Goal: Transaction & Acquisition: Purchase product/service

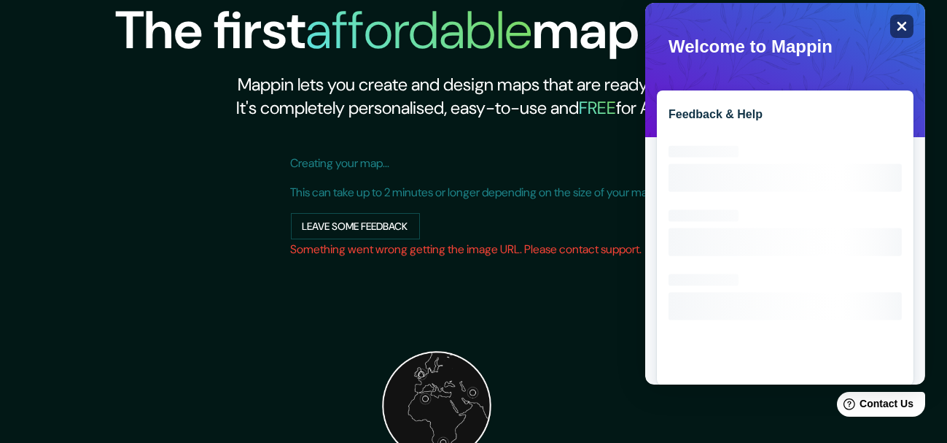
click at [895, 27] on icon "Close" at bounding box center [900, 25] width 11 height 11
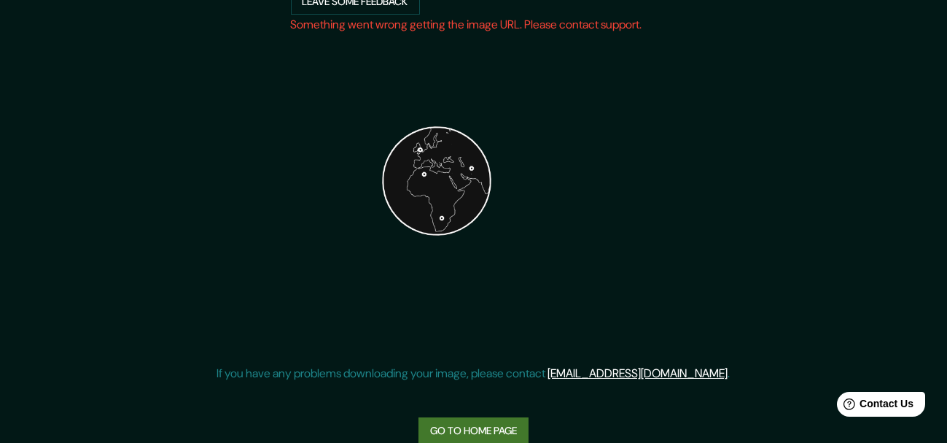
scroll to position [250, 0]
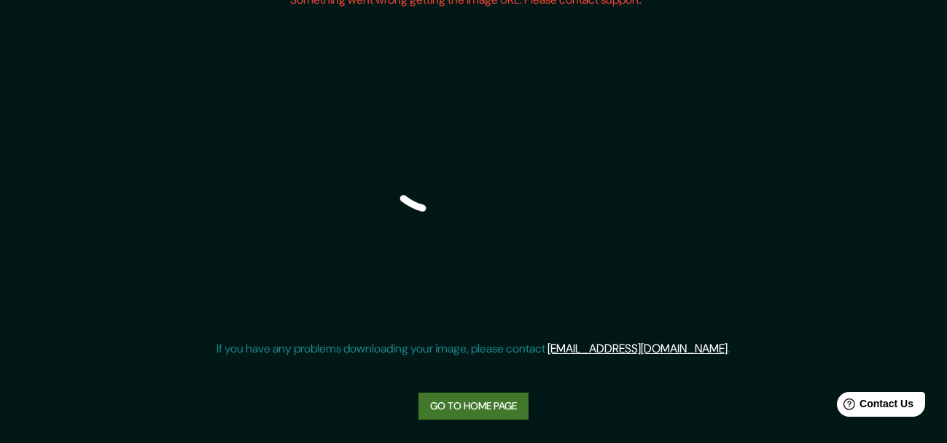
click at [502, 402] on link "Go to home page" at bounding box center [474, 405] width 110 height 27
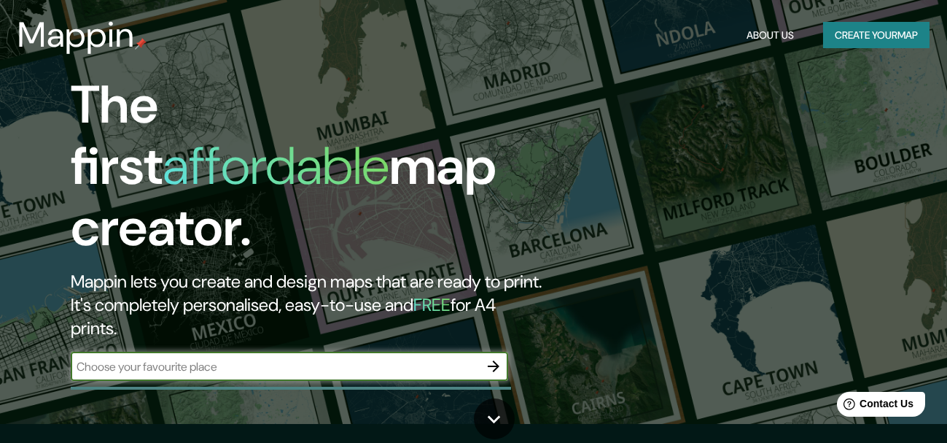
scroll to position [18, 0]
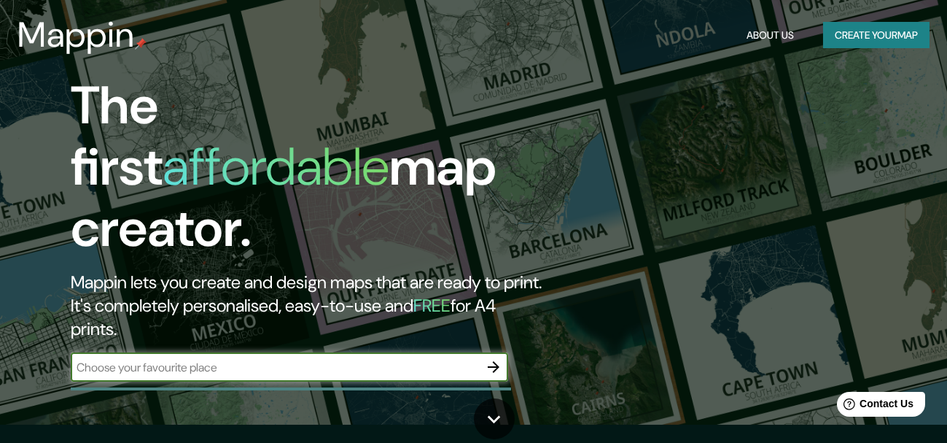
click at [433, 359] on input "text" at bounding box center [275, 367] width 408 height 17
type input "arequipa"
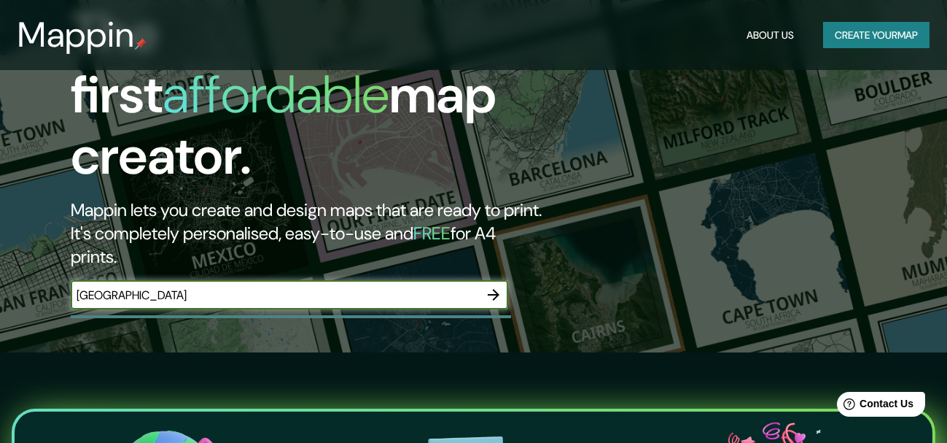
scroll to position [91, 0]
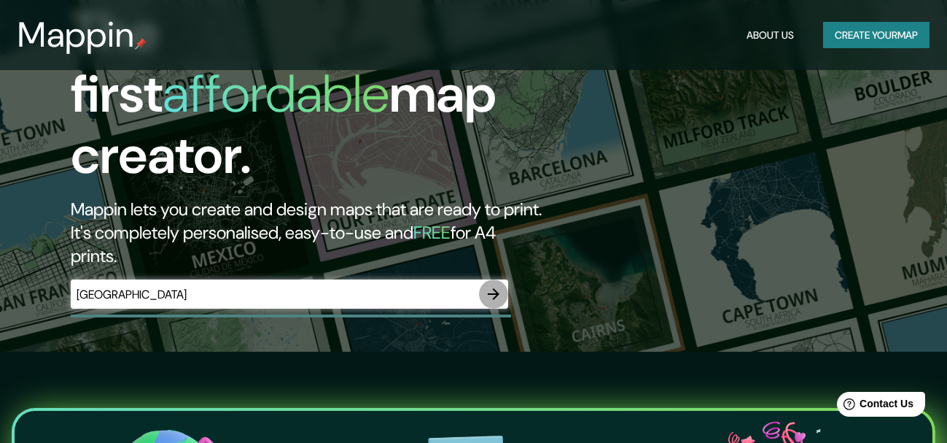
click at [499, 285] on icon "button" at bounding box center [493, 293] width 17 height 17
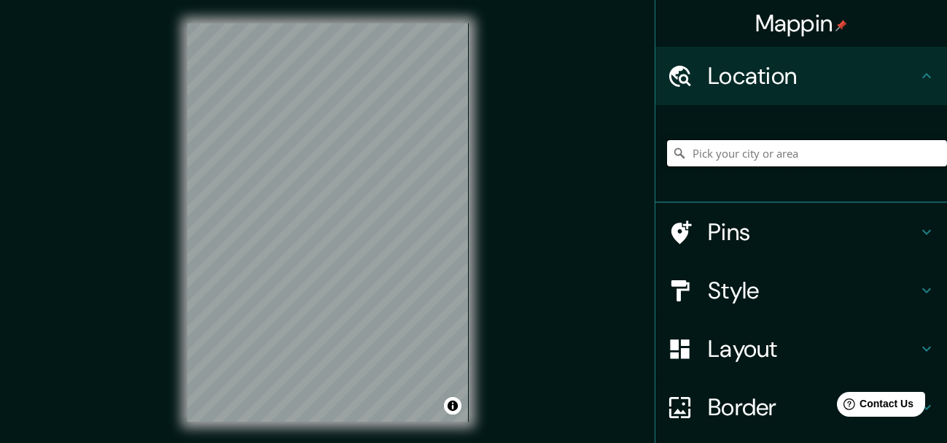
click at [735, 155] on input "Pick your city or area" at bounding box center [807, 153] width 280 height 26
click at [726, 160] on input "Pick your city or area" at bounding box center [807, 153] width 280 height 26
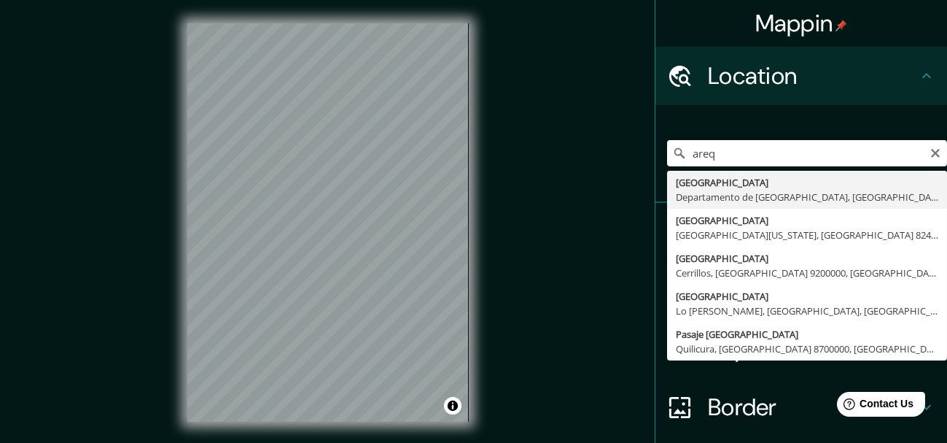
type input "Arequipa, Departamento de Arequipa, Perú"
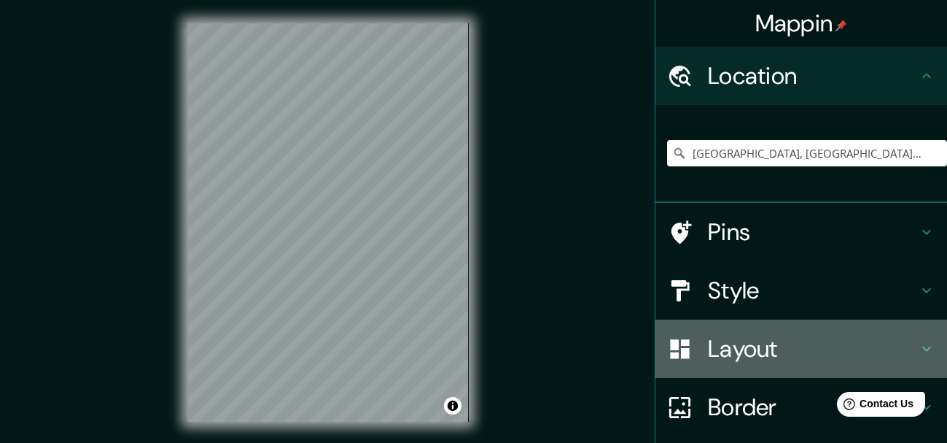
click at [720, 356] on h4 "Layout" at bounding box center [813, 348] width 210 height 29
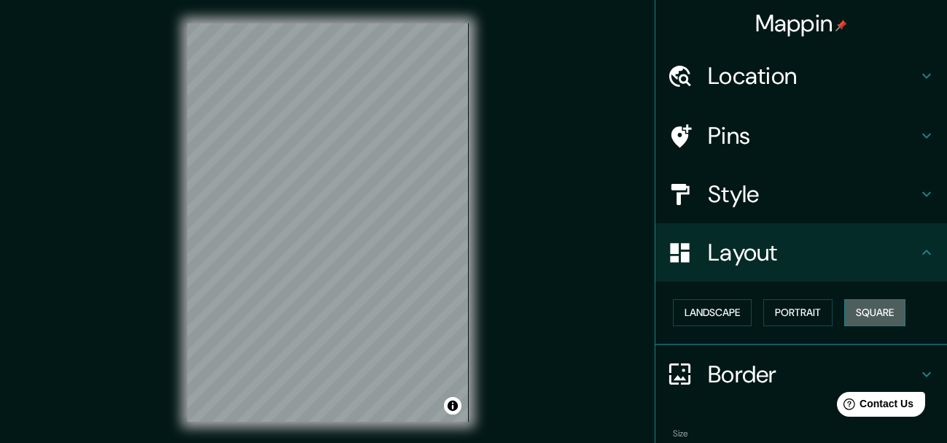
click at [865, 318] on button "Square" at bounding box center [874, 312] width 61 height 27
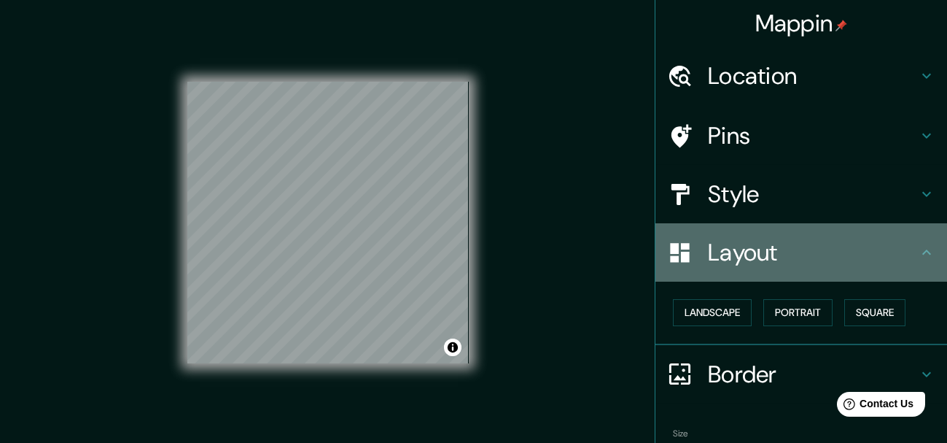
click at [728, 249] on h4 "Layout" at bounding box center [813, 252] width 210 height 29
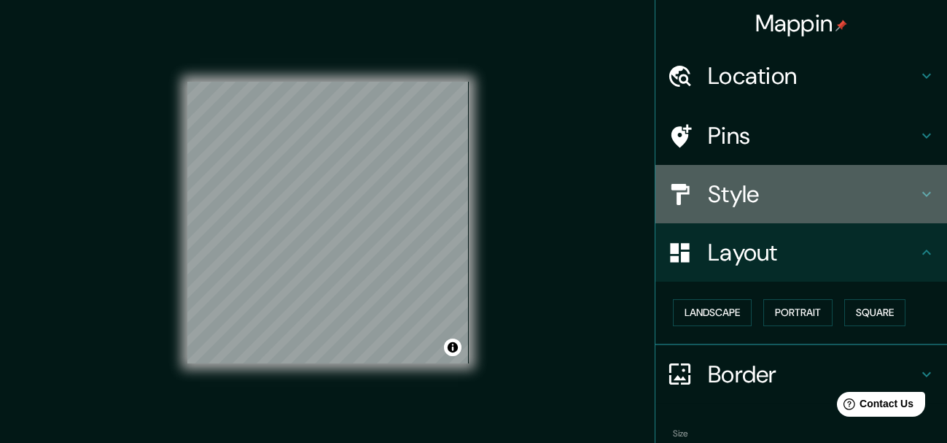
click at [808, 212] on div "Style" at bounding box center [802, 194] width 292 height 58
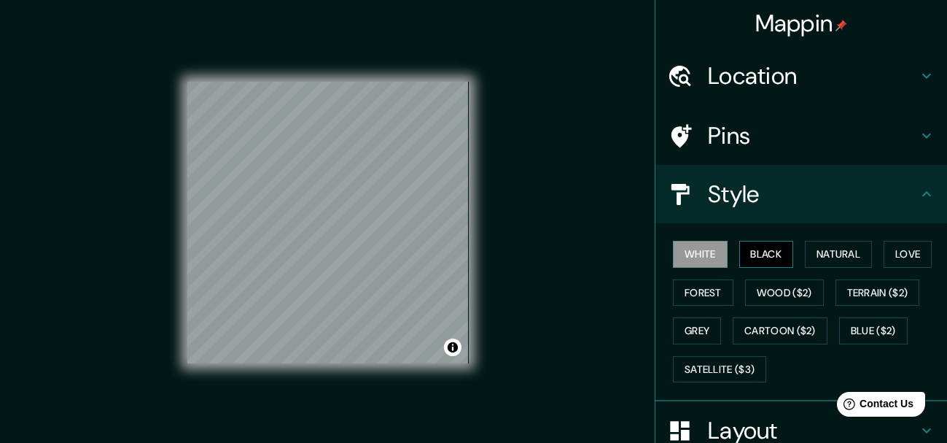
click at [739, 251] on button "Black" at bounding box center [766, 254] width 55 height 27
click at [818, 247] on button "Natural" at bounding box center [838, 254] width 67 height 27
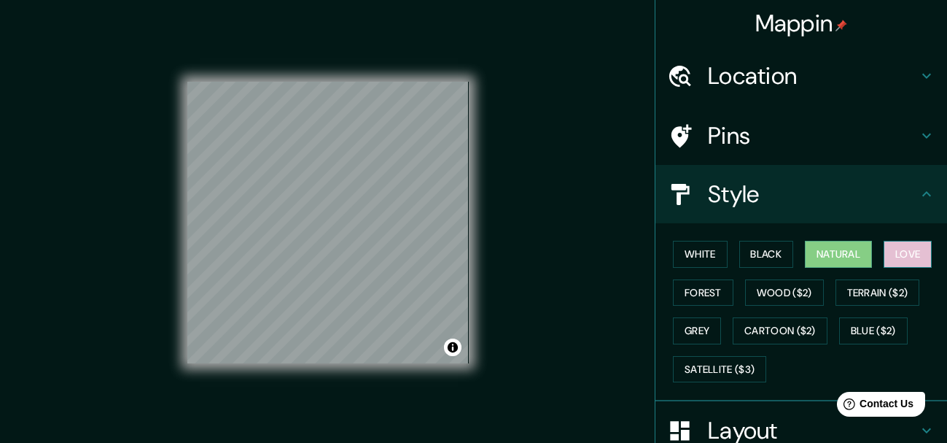
click at [884, 259] on button "Love" at bounding box center [908, 254] width 48 height 27
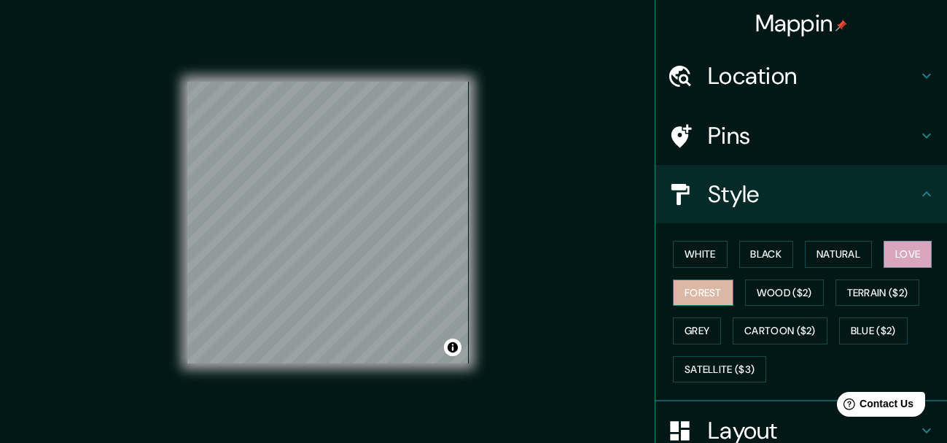
click at [687, 299] on button "Forest" at bounding box center [703, 292] width 61 height 27
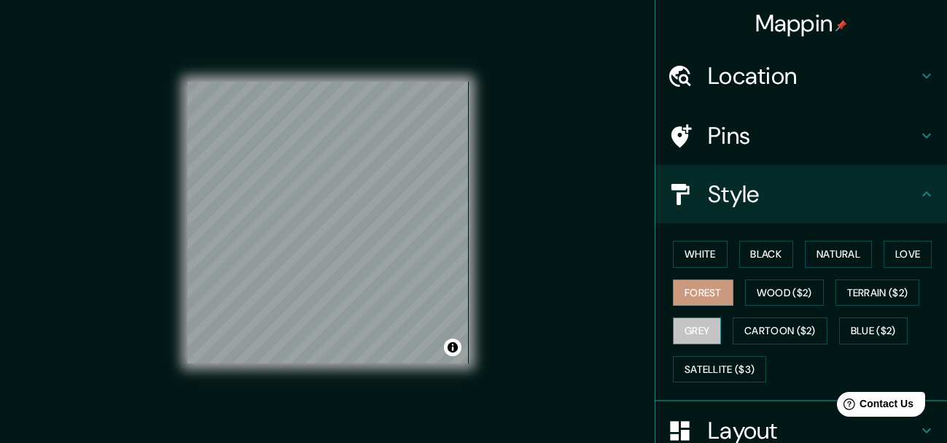
click at [692, 320] on button "Grey" at bounding box center [697, 330] width 48 height 27
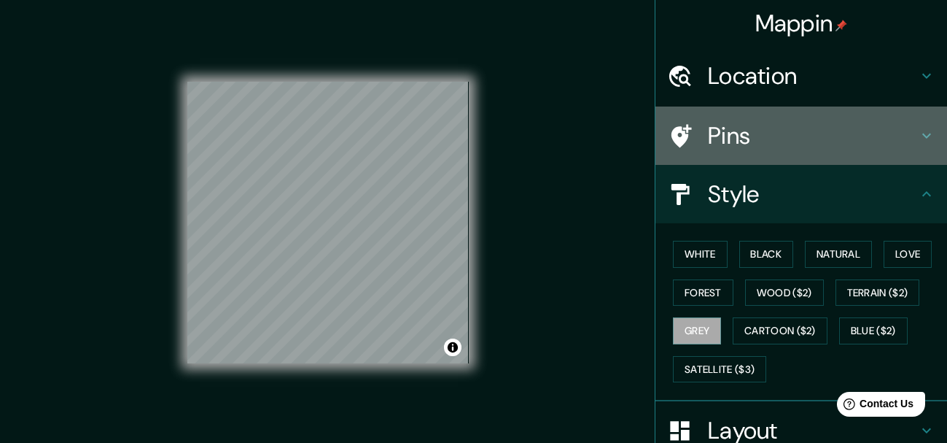
click at [684, 139] on div at bounding box center [687, 136] width 41 height 26
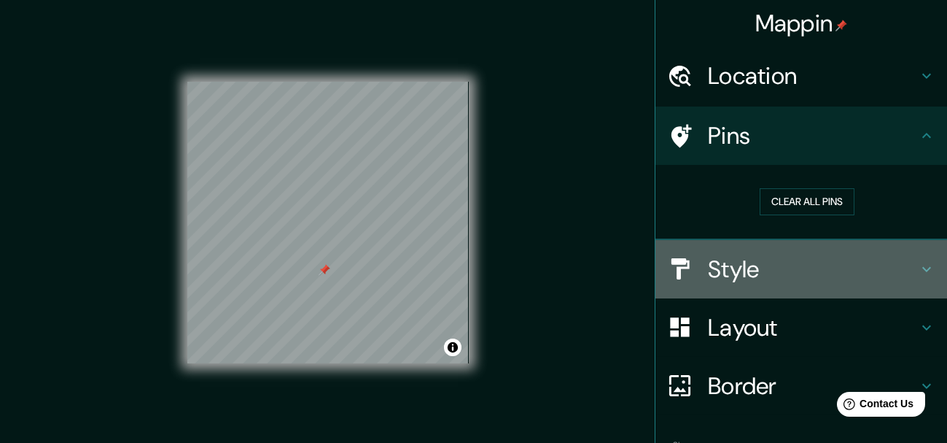
click at [744, 267] on h4 "Style" at bounding box center [813, 268] width 210 height 29
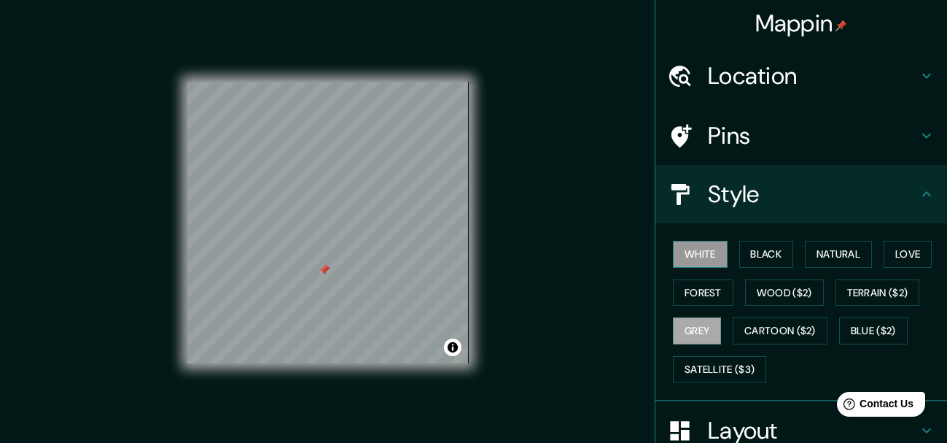
click at [676, 259] on button "White" at bounding box center [700, 254] width 55 height 27
